Goal: Find specific page/section: Find specific page/section

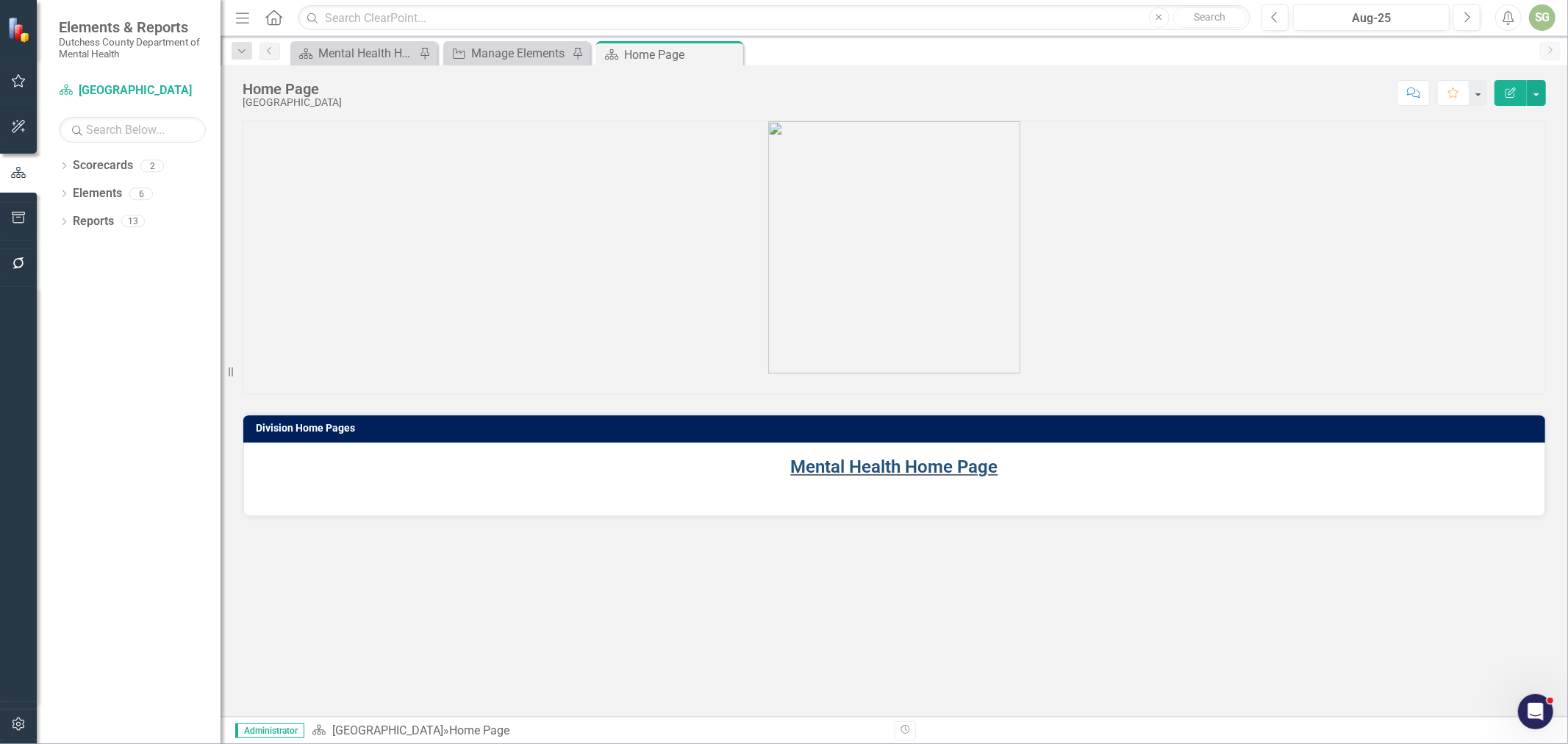
click at [818, 466] on link "Mental Health Home Page" at bounding box center [894, 467] width 207 height 21
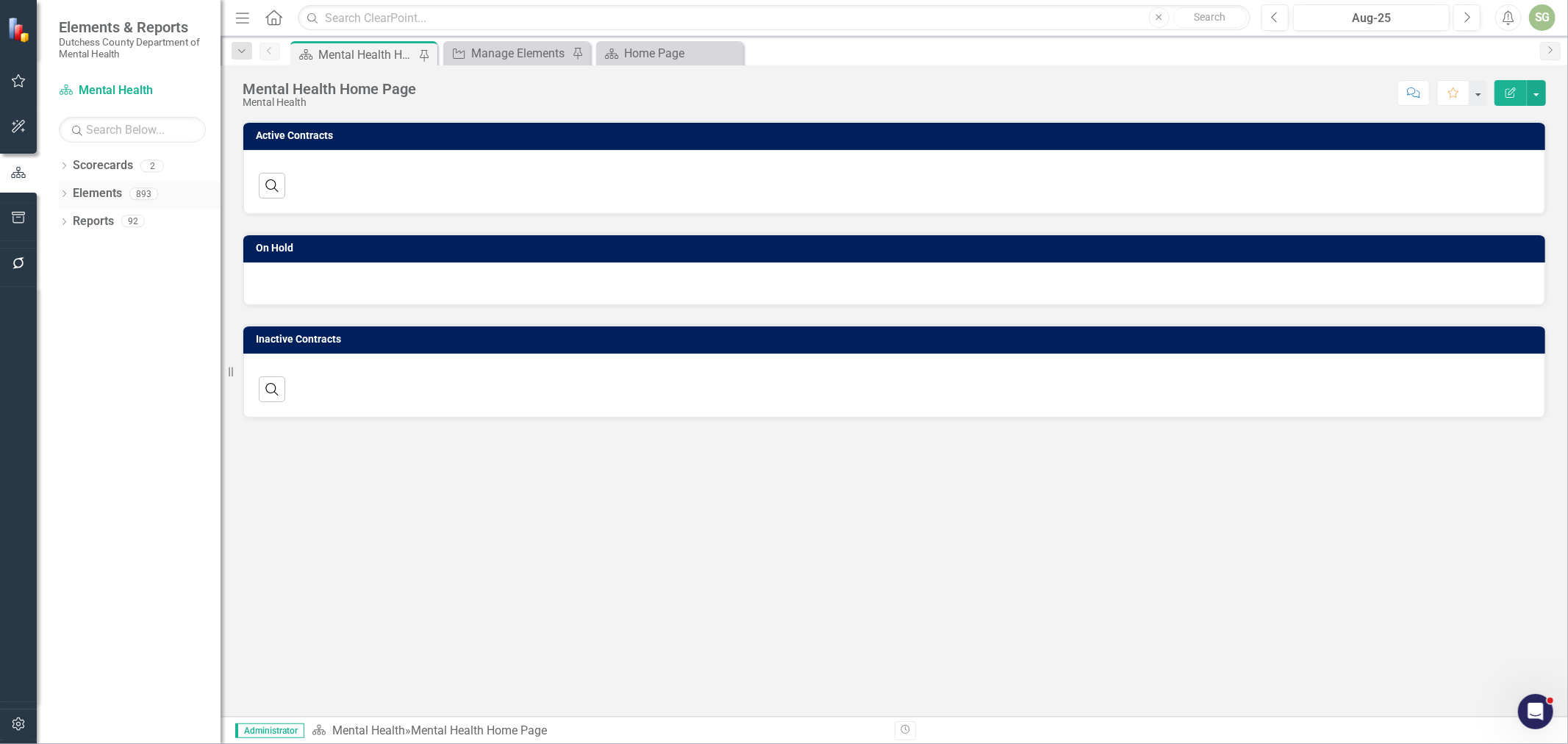
click at [59, 191] on icon "Dropdown" at bounding box center [64, 195] width 10 height 8
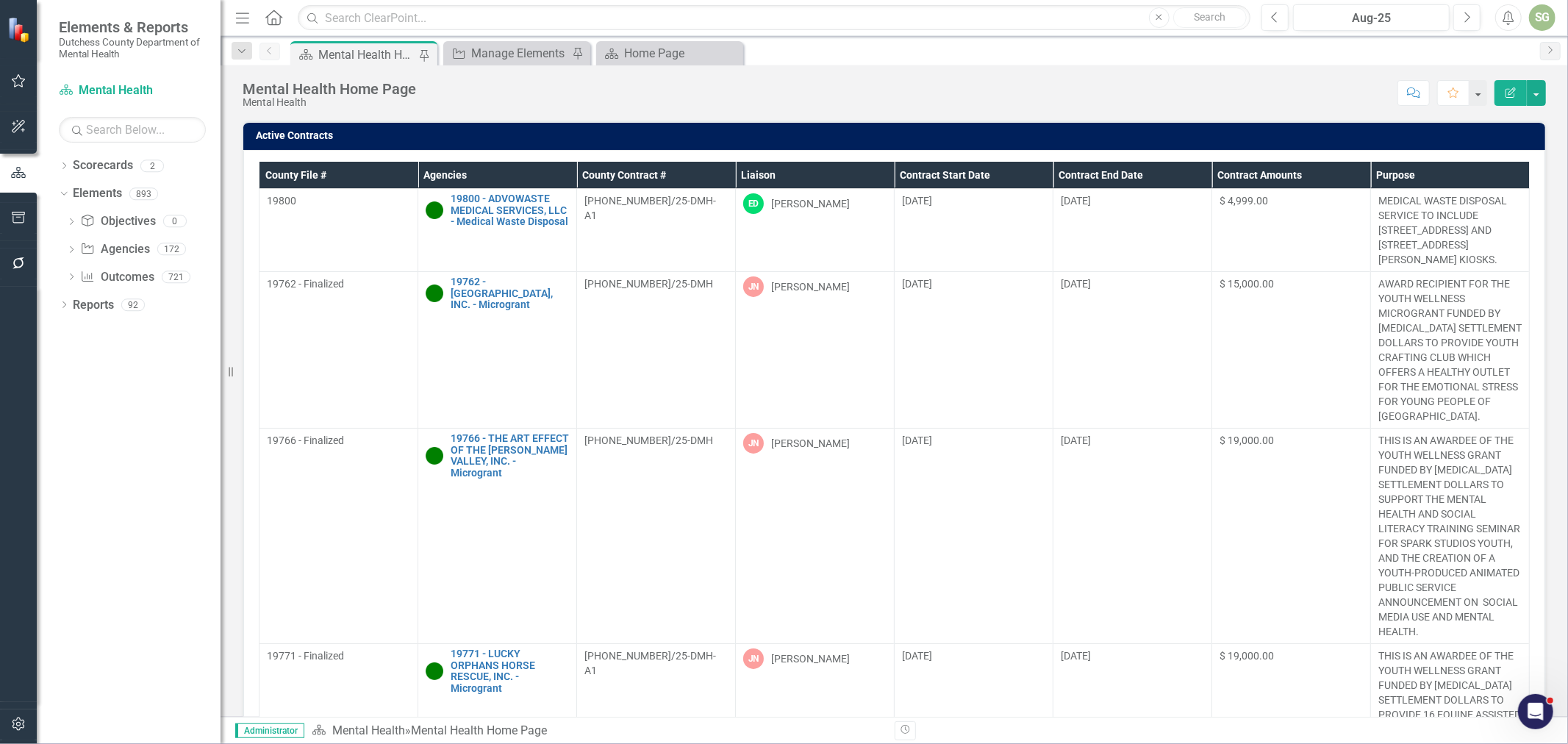
click at [61, 247] on div "Dropdown Objective Objectives 0 Dropdown Agency Agencies 172 19800 - ADVOWASTE …" at bounding box center [140, 251] width 162 height 84
click at [66, 250] on icon "Dropdown" at bounding box center [71, 251] width 10 height 8
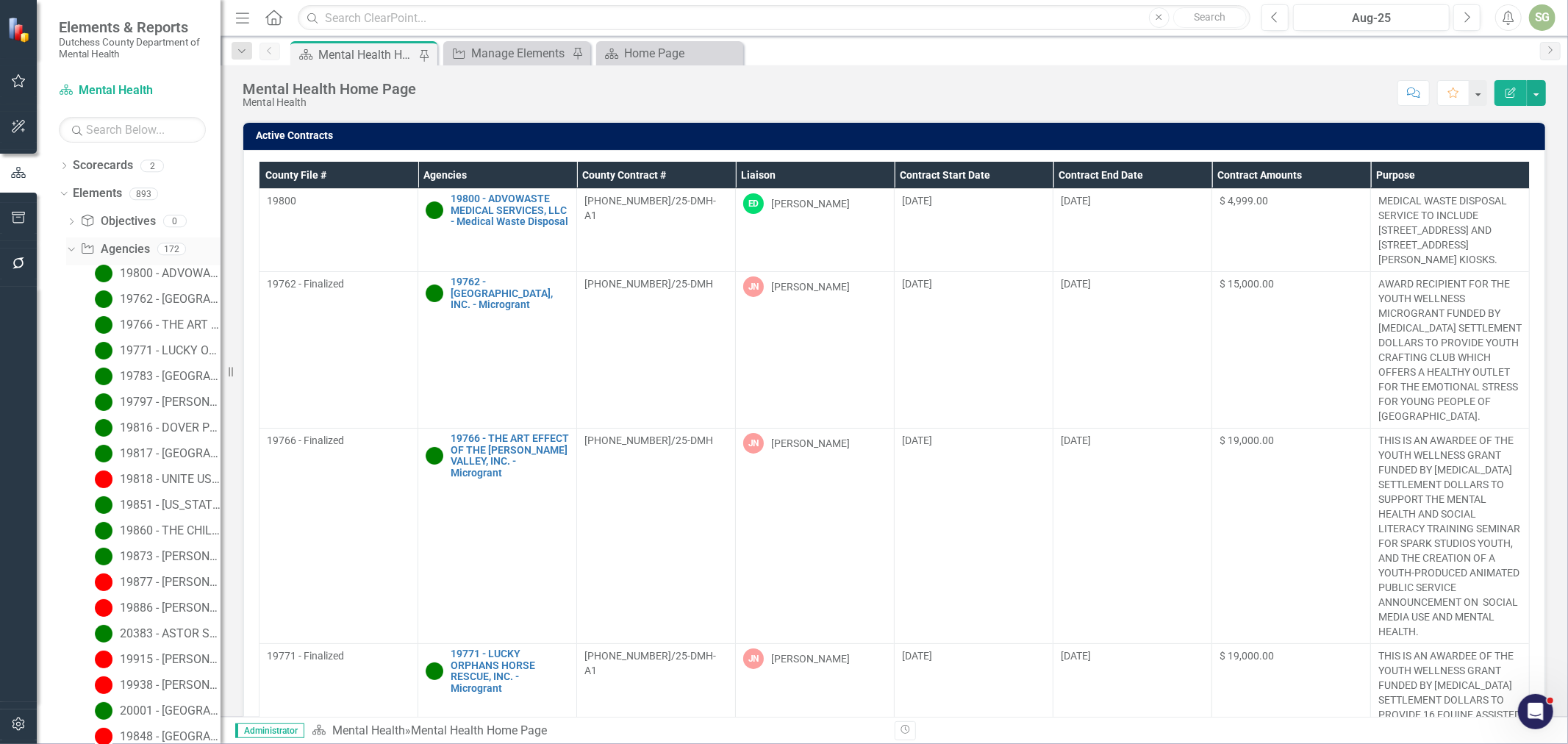
click at [66, 251] on icon "Dropdown" at bounding box center [70, 248] width 8 height 10
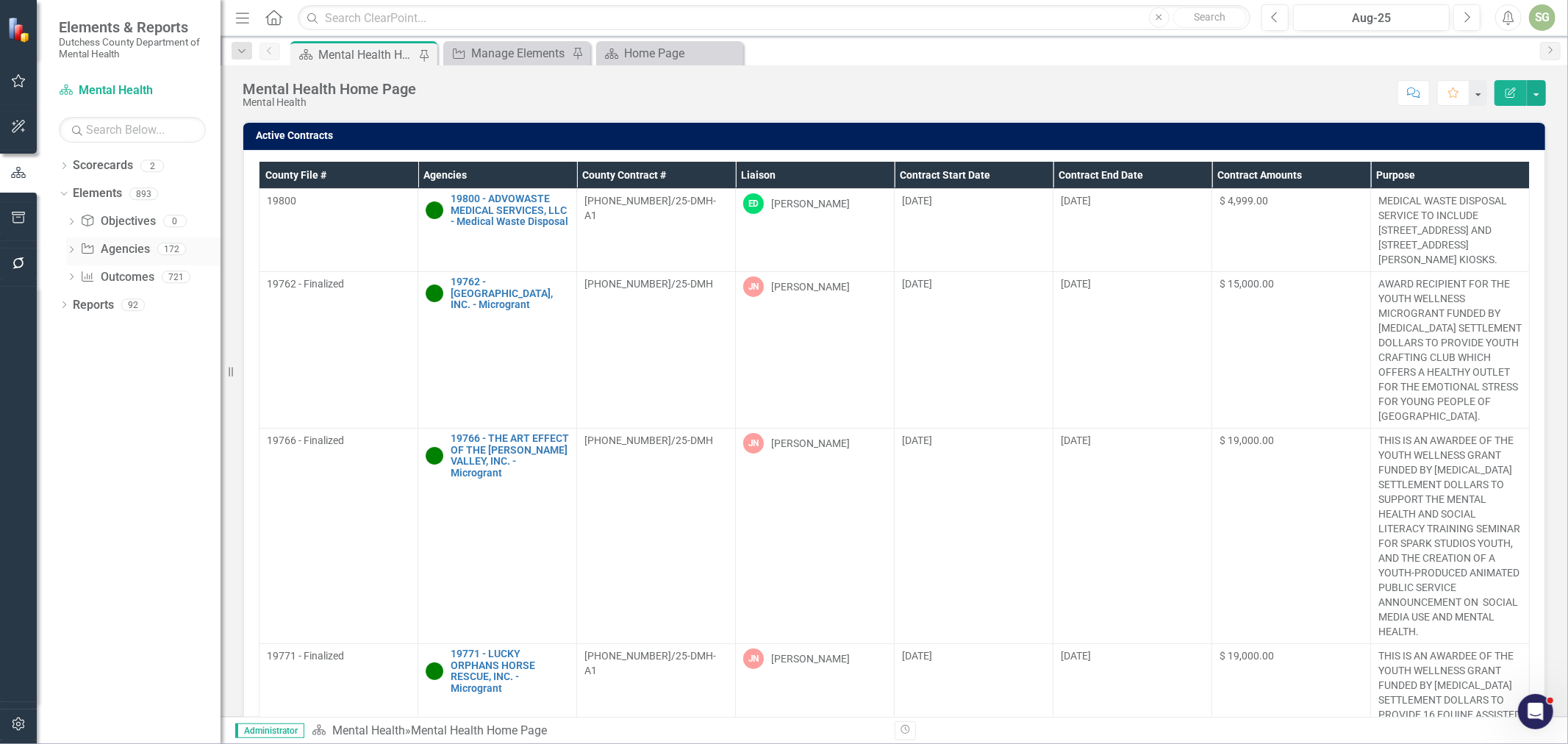
click at [113, 249] on link "Agency Agencies" at bounding box center [114, 250] width 69 height 17
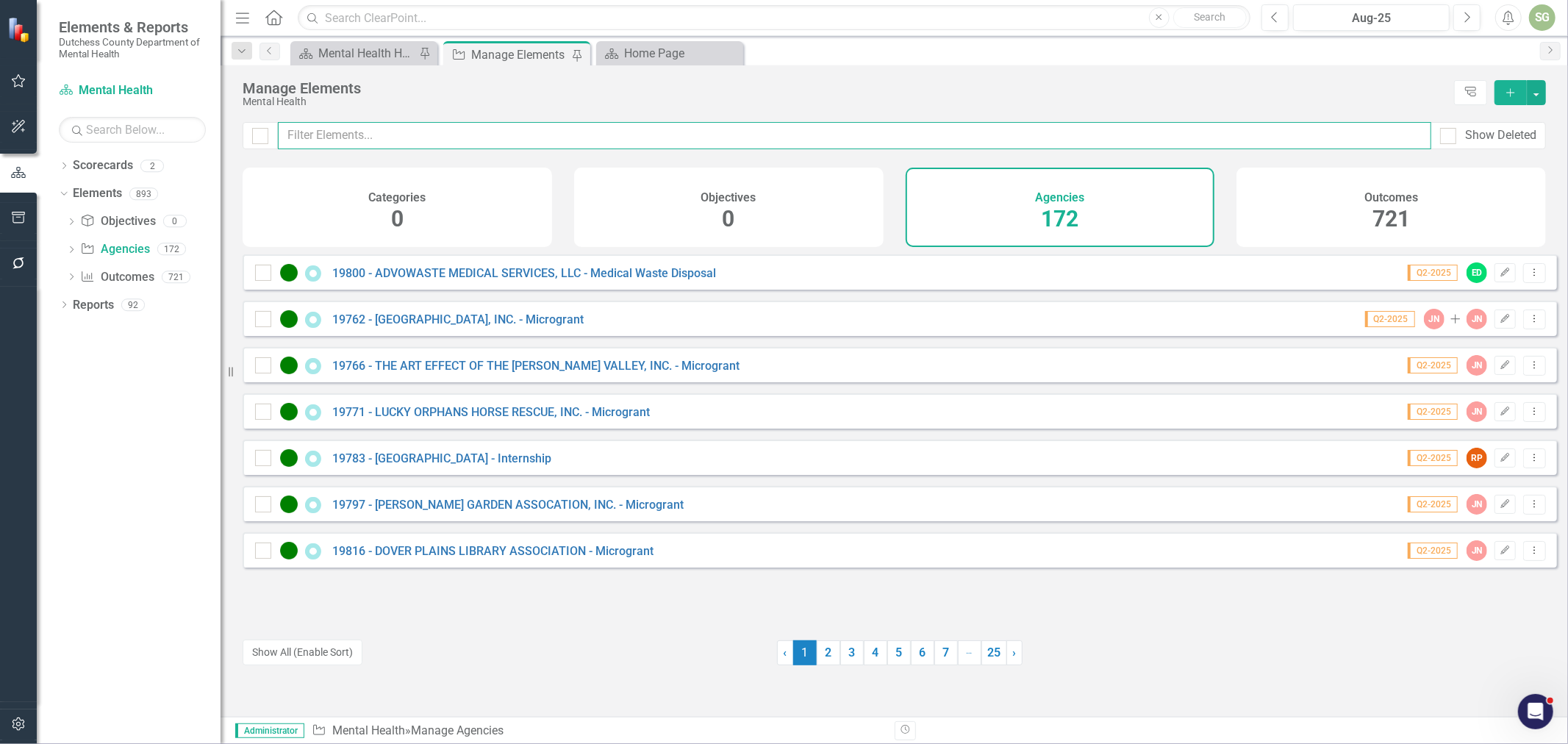
click at [330, 133] on input "text" at bounding box center [855, 135] width 1153 height 28
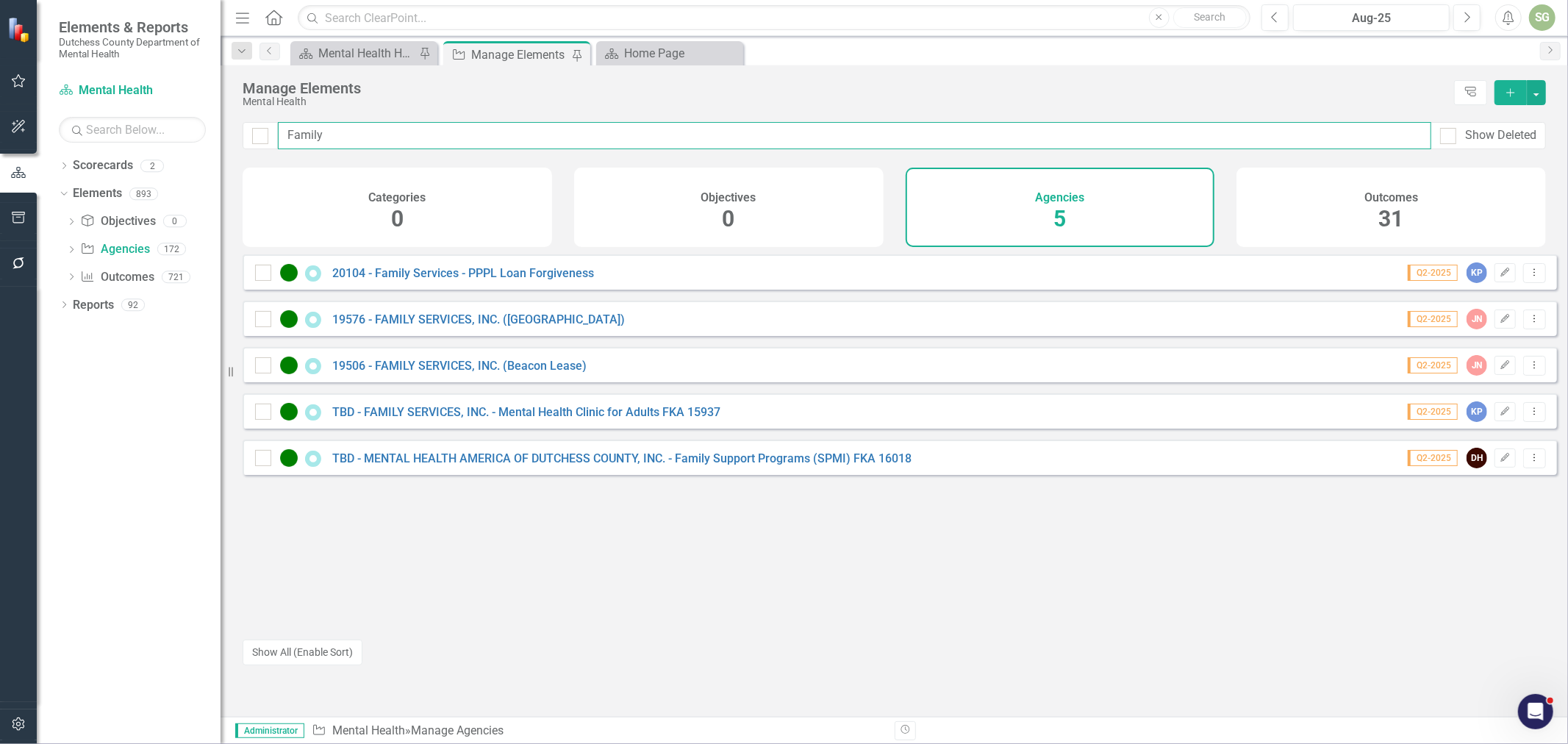
type input "Family"
